Goal: Transaction & Acquisition: Download file/media

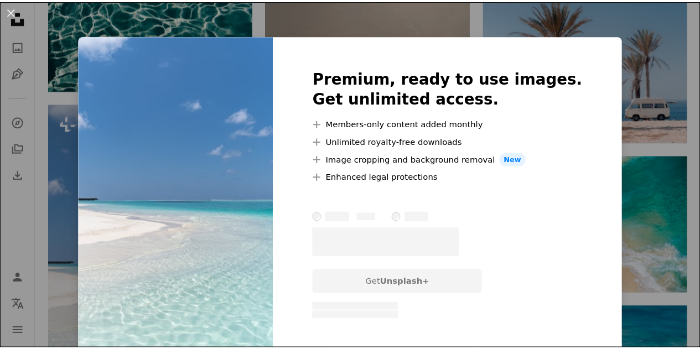
scroll to position [0, 332]
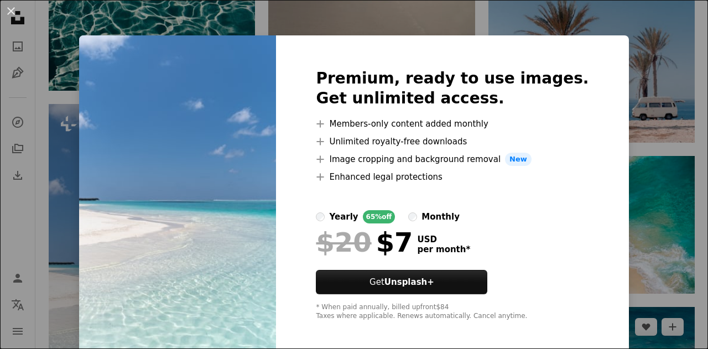
click at [619, 204] on div "An X shape Premium, ready to use images. Get unlimited access. A plus sign Memb…" at bounding box center [354, 174] width 708 height 349
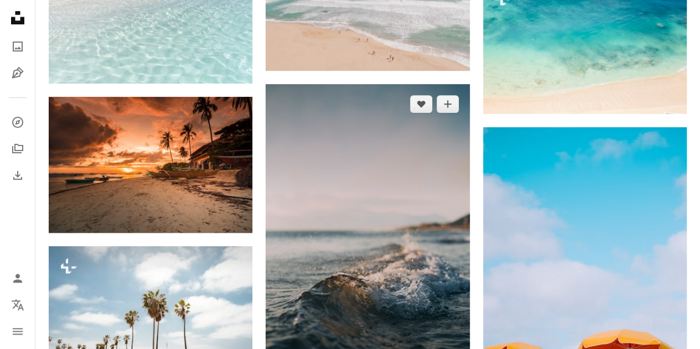
scroll to position [8632, 0]
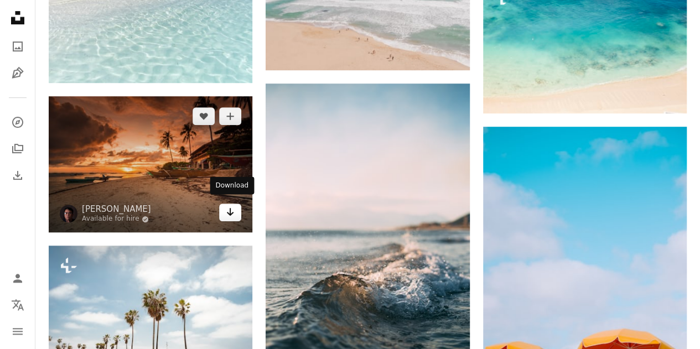
click at [231, 208] on icon "Arrow pointing down" at bounding box center [230, 211] width 9 height 13
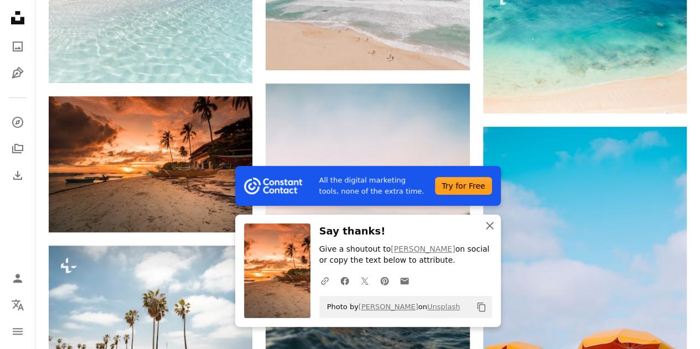
click at [489, 226] on icon "button" at bounding box center [490, 226] width 8 height 8
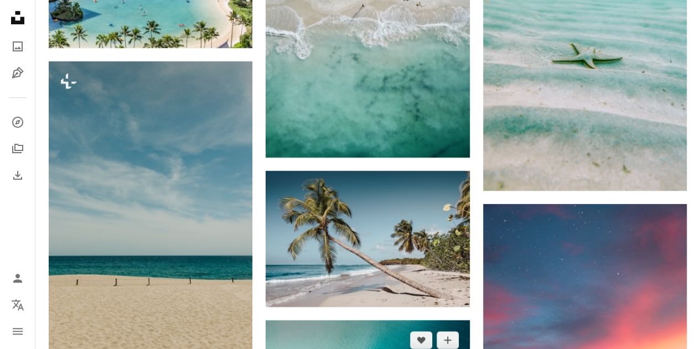
scroll to position [12506, 0]
